Goal: Transaction & Acquisition: Purchase product/service

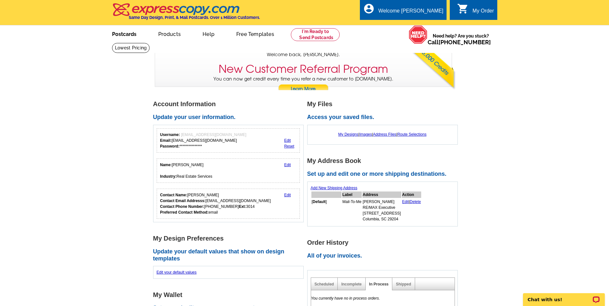
click at [124, 37] on link "Postcards" at bounding box center [124, 33] width 45 height 15
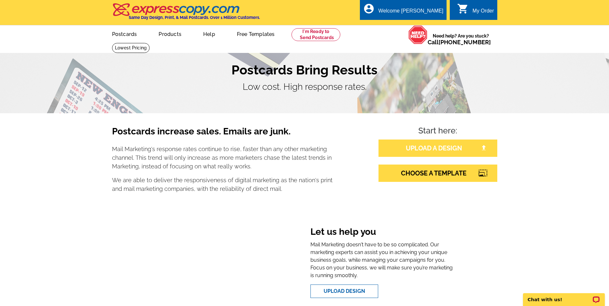
click at [430, 151] on link "UPLOAD A DESIGN" at bounding box center [437, 148] width 119 height 17
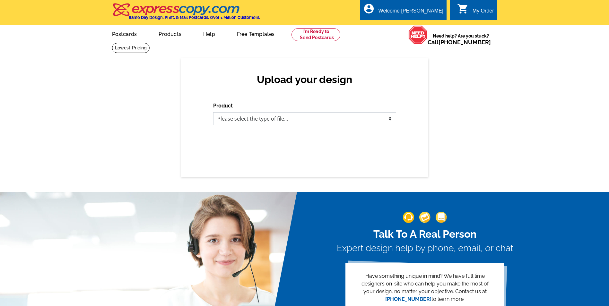
click at [290, 118] on select "Please select the type of file... Postcards Business Cards Letters and flyers G…" at bounding box center [304, 118] width 183 height 13
select select "1"
click at [213, 113] on select "Please select the type of file... Postcards Business Cards Letters and flyers G…" at bounding box center [304, 118] width 183 height 13
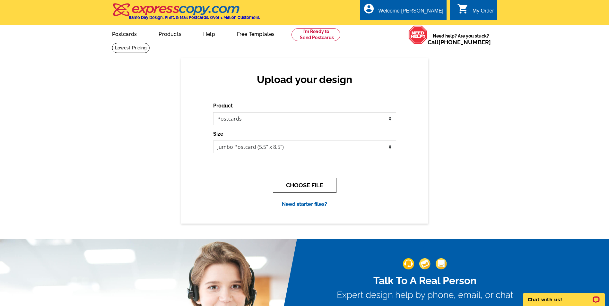
click at [286, 189] on button "CHOOSE FILE" at bounding box center [305, 185] width 64 height 15
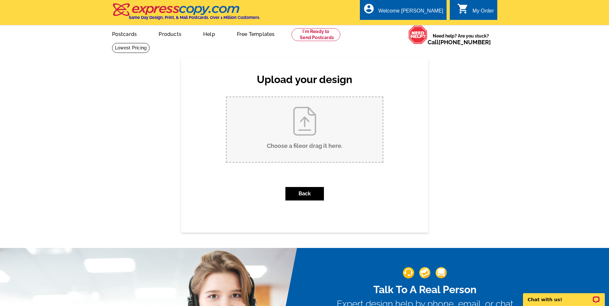
click at [304, 148] on input "Choose a file or drag it here ." at bounding box center [305, 129] width 156 height 65
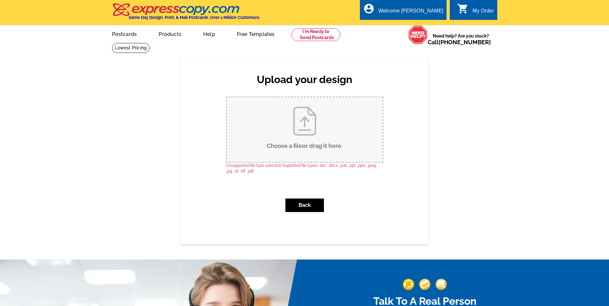
click at [280, 150] on input "Choose a file or drag it here ." at bounding box center [305, 129] width 156 height 65
type input "C:\fakepath\Thanksgiving Postcard - 2.jpg"
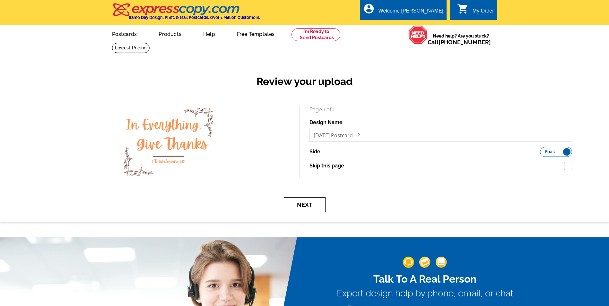
click at [314, 205] on button "Next" at bounding box center [305, 204] width 42 height 15
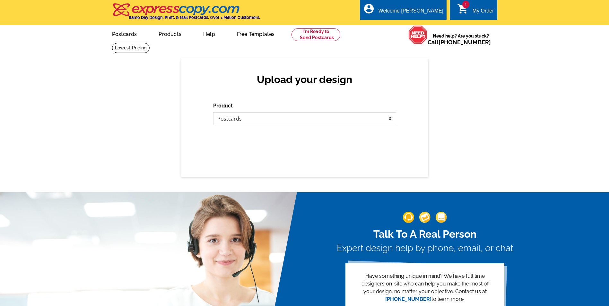
click at [228, 147] on div "Upload your design Product Please select the type of file... Postcards Business…" at bounding box center [304, 117] width 247 height 119
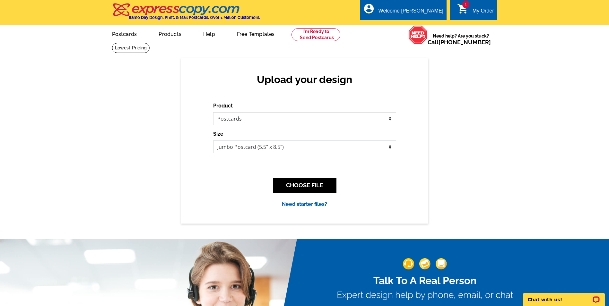
drag, startPoint x: 0, startPoint y: 0, endPoint x: 228, endPoint y: 147, distance: 271.1
click at [228, 147] on select "Jumbo Postcard (5.5" x 8.5") Regular Postcard (4.25" x 5.6") Panoramic Postcard…" at bounding box center [304, 147] width 183 height 13
click at [255, 121] on select "Please select the type of file... Postcards Business Cards Letters and flyers G…" at bounding box center [304, 118] width 183 height 13
select select "5"
click at [213, 113] on select "Please select the type of file... Postcards Business Cards Letters and flyers G…" at bounding box center [304, 118] width 183 height 13
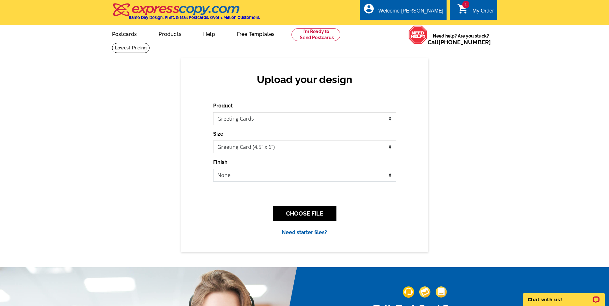
click at [284, 178] on select "None Envelope Mailer" at bounding box center [304, 175] width 183 height 13
click at [213, 169] on select "None Envelope Mailer" at bounding box center [304, 175] width 183 height 13
click at [300, 212] on button "CHOOSE FILE" at bounding box center [305, 213] width 64 height 15
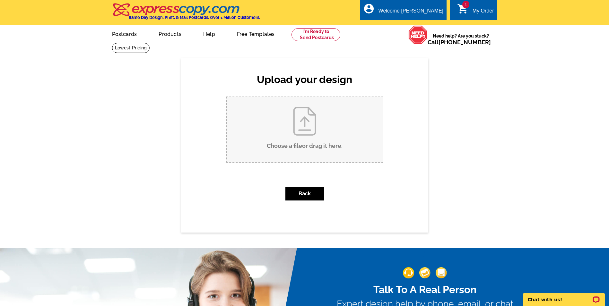
click at [315, 156] on input "Choose a file or drag it here ." at bounding box center [305, 129] width 156 height 65
type input "C:\fakepath\Thanksgiving Postcard - 2.jpg"
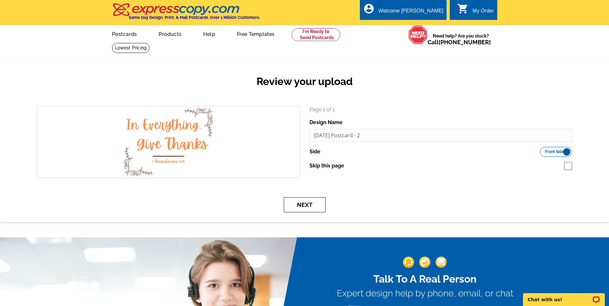
click at [309, 204] on button "Next" at bounding box center [305, 204] width 42 height 15
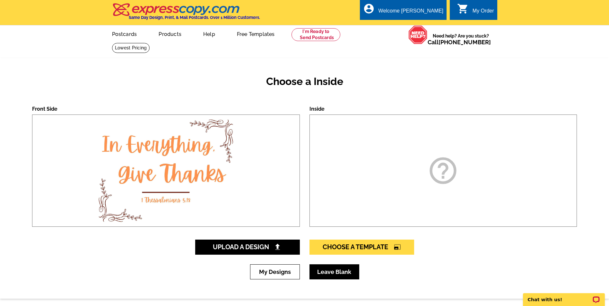
click at [340, 275] on link "Leave Blank" at bounding box center [334, 271] width 50 height 15
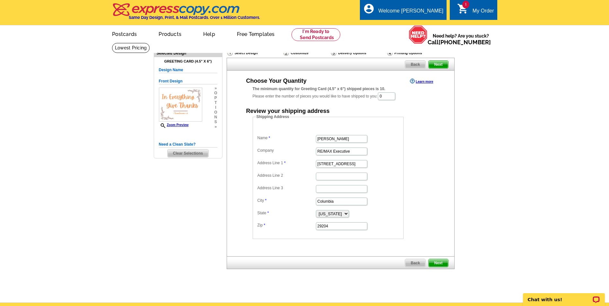
click at [437, 263] on span "Next" at bounding box center [437, 263] width 19 height 8
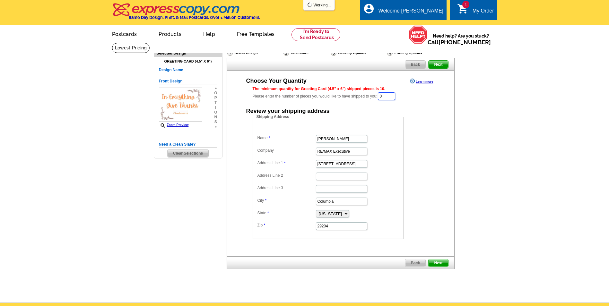
click at [393, 97] on input "0" at bounding box center [386, 96] width 17 height 8
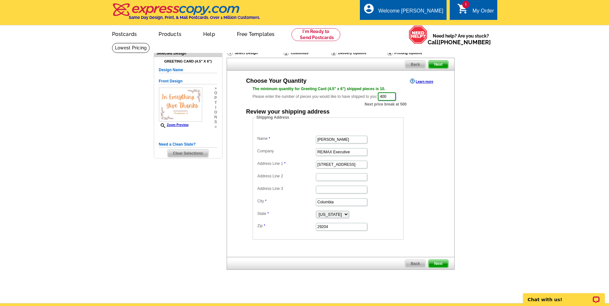
type input "400"
click at [431, 138] on div "Shipping Address Name Steve Joye Company RE/MAX Executive Address Line 1 3610 L…" at bounding box center [341, 177] width 202 height 125
click at [441, 263] on span "Next" at bounding box center [437, 264] width 19 height 8
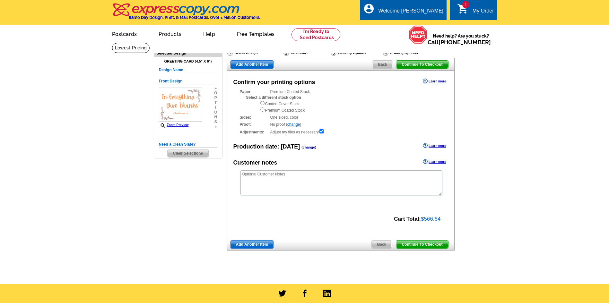
drag, startPoint x: 0, startPoint y: 0, endPoint x: 186, endPoint y: 9, distance: 186.4
click at [534, 300] on p "Chat with us!" at bounding box center [560, 299] width 64 height 5
click at [424, 245] on span "Continue To Checkout" at bounding box center [422, 245] width 52 height 8
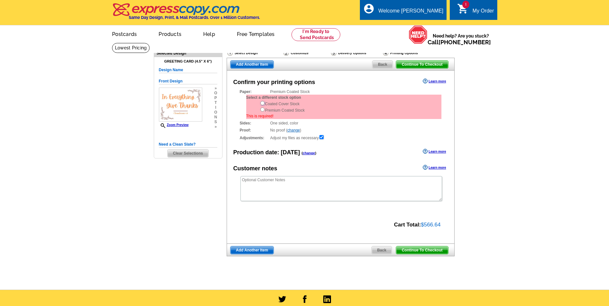
click at [262, 103] on input "radio" at bounding box center [262, 103] width 4 height 4
radio input "true"
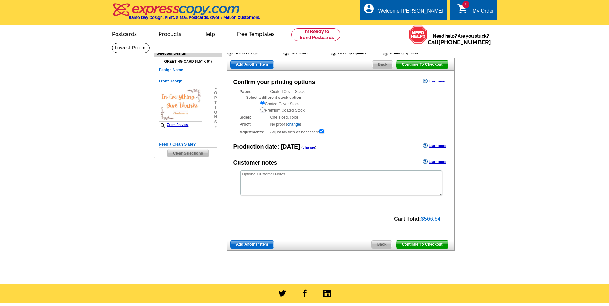
click at [263, 110] on input "radio" at bounding box center [262, 110] width 4 height 4
radio input "true"
click at [415, 244] on span "Continue To Checkout" at bounding box center [422, 245] width 52 height 8
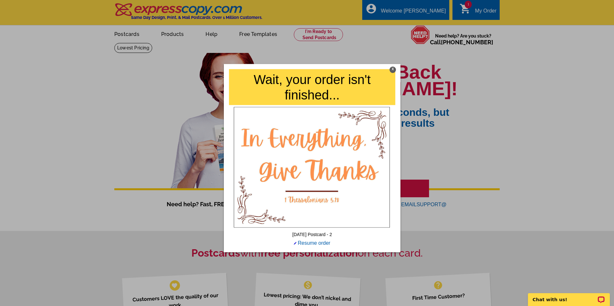
click at [393, 69] on div "X" at bounding box center [392, 70] width 6 height 6
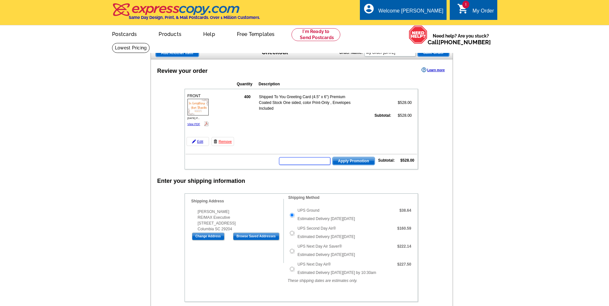
click at [307, 163] on input "text" at bounding box center [304, 161] width 51 height 8
type input "CHAT20"
click at [332, 157] on button "Apply Promotion" at bounding box center [353, 161] width 43 height 8
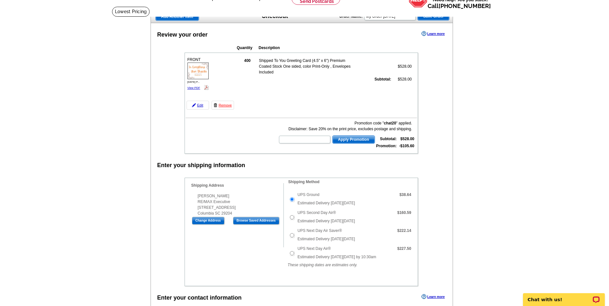
scroll to position [36, 0]
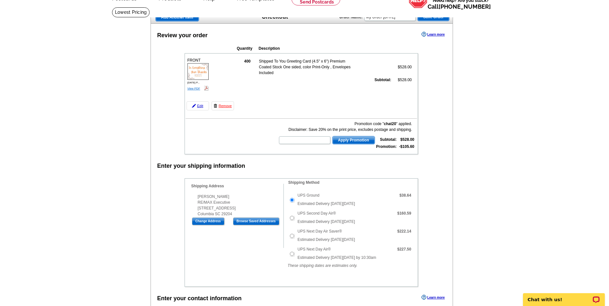
click at [195, 89] on link "View PDF" at bounding box center [193, 88] width 13 height 3
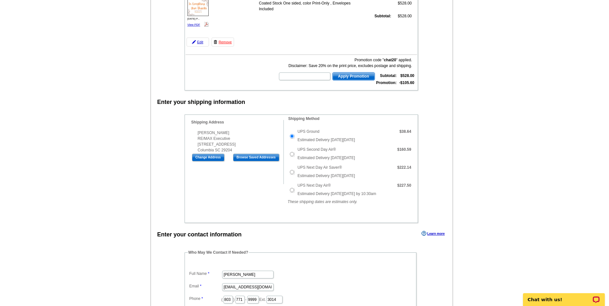
scroll to position [0, 0]
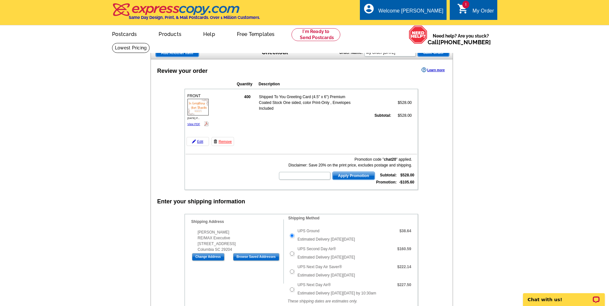
click at [266, 124] on td "400 Shipped To You Greeting Card (4.5" x 6") Premium Coated Stock One sided, co…" at bounding box center [326, 119] width 181 height 56
click at [201, 142] on link "Edit" at bounding box center [197, 141] width 22 height 9
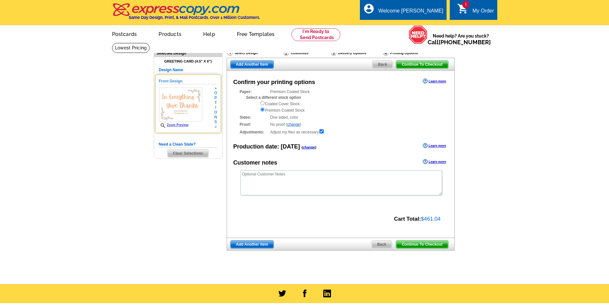
click at [186, 125] on link "Zoom Preview" at bounding box center [174, 125] width 30 height 4
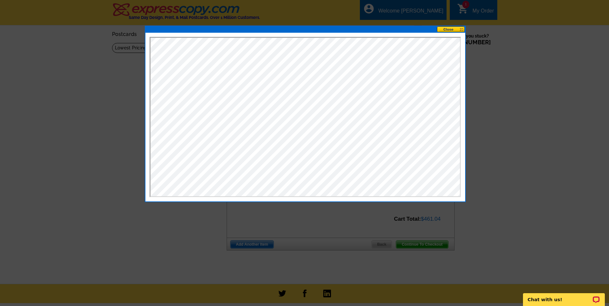
click at [457, 29] on button at bounding box center [451, 29] width 28 height 6
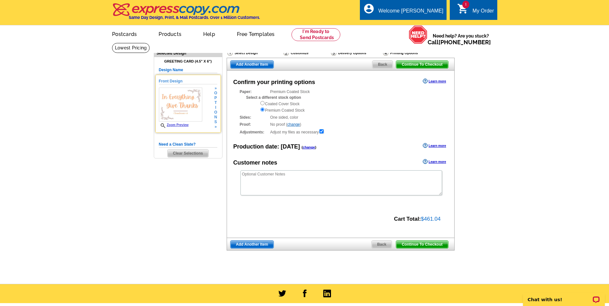
click at [216, 116] on span "n" at bounding box center [215, 117] width 3 height 5
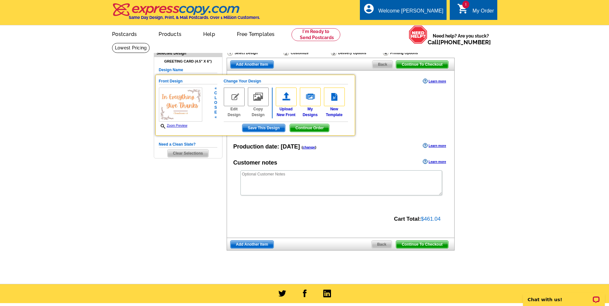
click at [136, 155] on main "Need Help? call 800-260-5887, chat with support, or have our designers make som…" at bounding box center [304, 163] width 609 height 241
click at [233, 112] on link "Edit Design" at bounding box center [234, 103] width 21 height 30
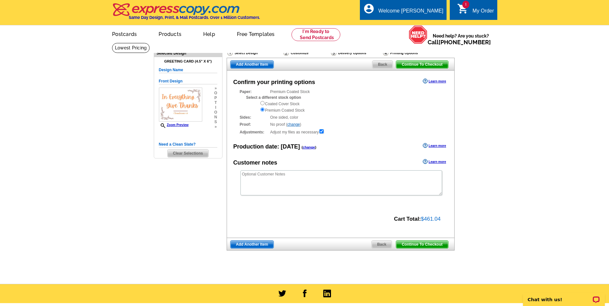
click at [378, 67] on span "Back" at bounding box center [382, 65] width 20 height 8
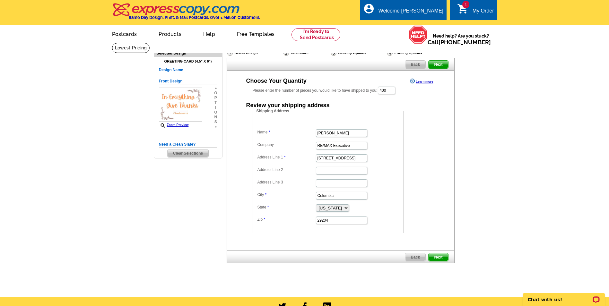
click at [419, 64] on span "Back" at bounding box center [415, 65] width 20 height 8
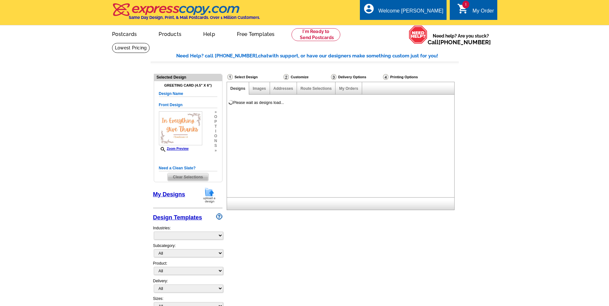
select select "785"
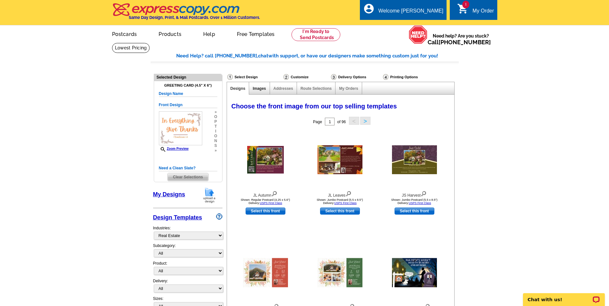
click at [260, 88] on link "Images" at bounding box center [259, 88] width 13 height 4
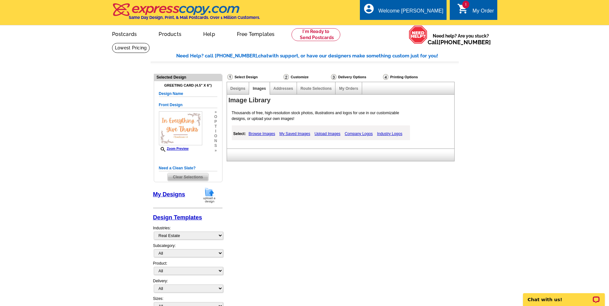
click at [285, 78] on img at bounding box center [285, 77] width 5 height 6
click at [249, 77] on div "Select Design" at bounding box center [255, 78] width 56 height 8
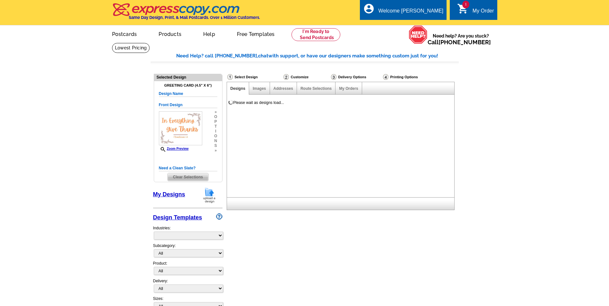
select select "785"
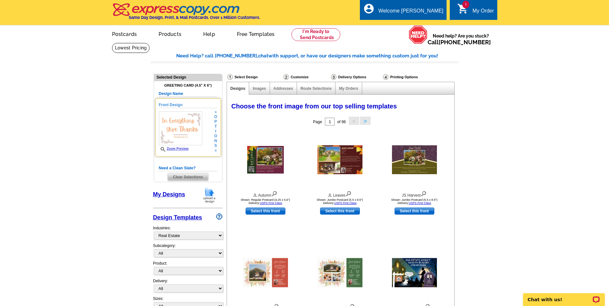
click at [216, 132] on span "i" at bounding box center [215, 131] width 3 height 5
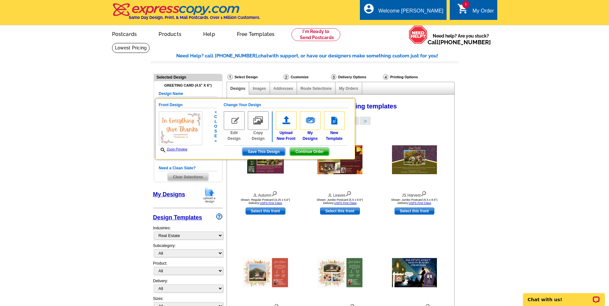
click at [234, 139] on link "Edit Design" at bounding box center [234, 126] width 21 height 30
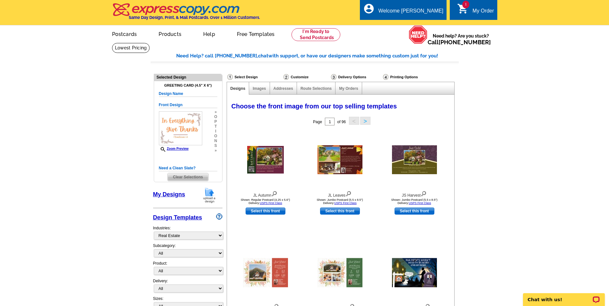
click at [215, 130] on span "i" at bounding box center [215, 131] width 3 height 5
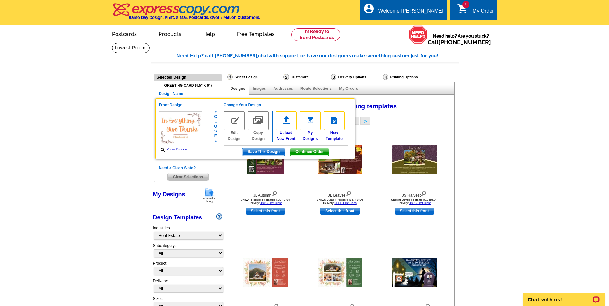
click at [235, 136] on link "Edit Design" at bounding box center [234, 126] width 21 height 30
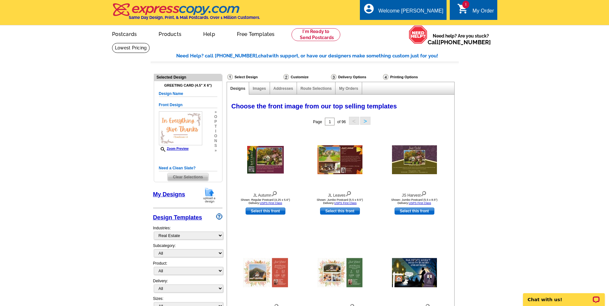
click at [216, 141] on span "n" at bounding box center [215, 141] width 3 height 5
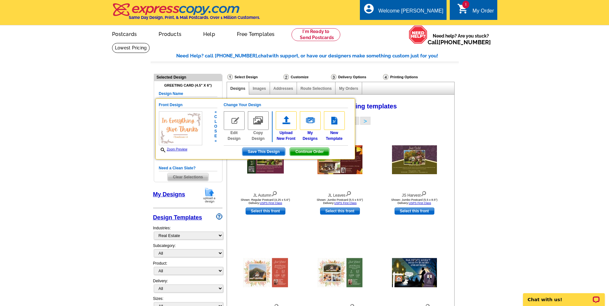
click at [294, 151] on span "Continue Order" at bounding box center [309, 152] width 39 height 8
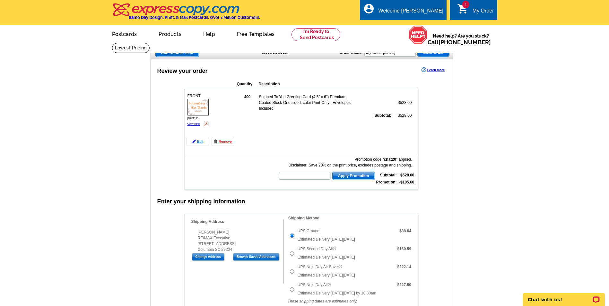
click at [197, 142] on link "Edit" at bounding box center [197, 141] width 22 height 9
